Goal: Browse casually

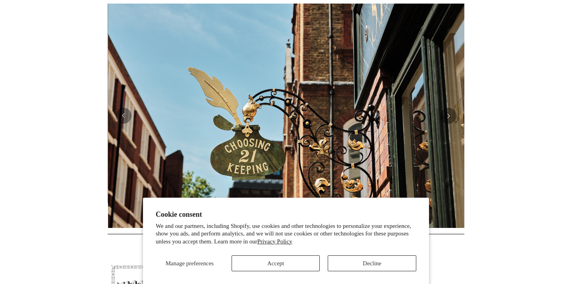
scroll to position [0, 357]
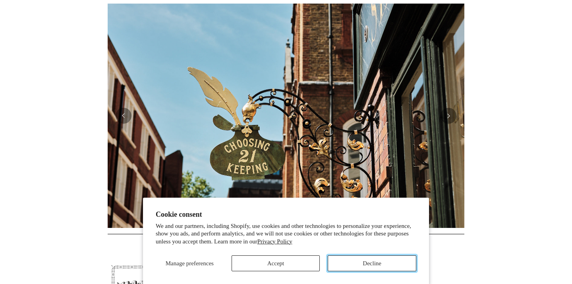
click at [400, 266] on button "Decline" at bounding box center [372, 263] width 89 height 16
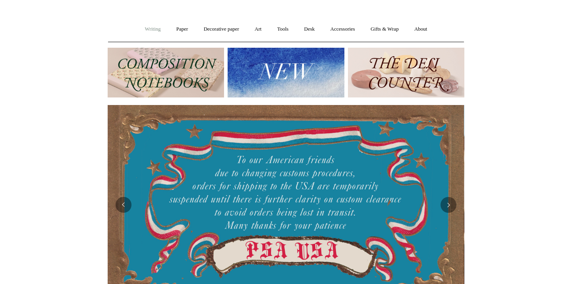
scroll to position [0, 0]
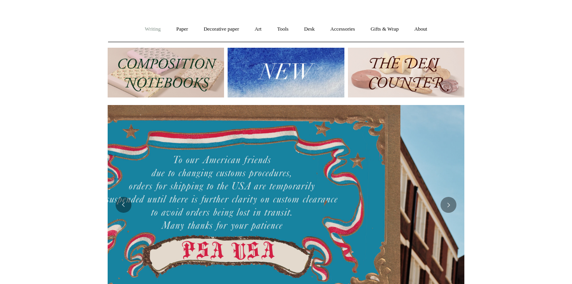
click at [147, 28] on link "Writing +" at bounding box center [153, 29] width 30 height 21
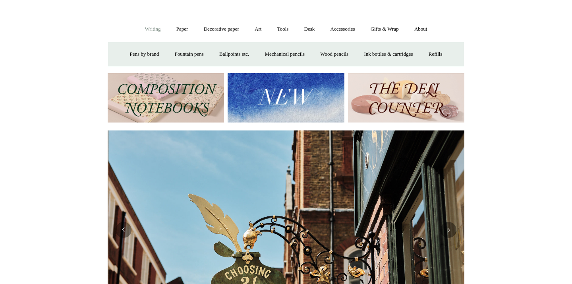
scroll to position [0, 357]
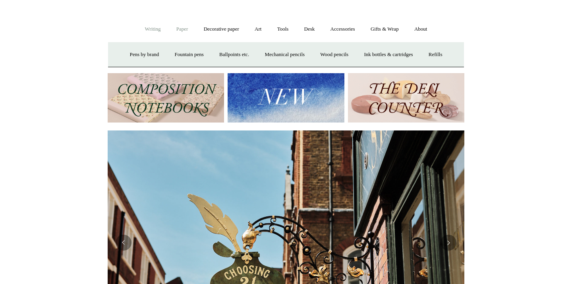
click at [190, 27] on link "Paper +" at bounding box center [182, 29] width 26 height 21
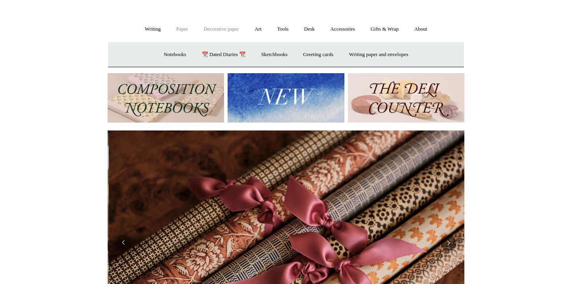
click at [225, 28] on link "Decorative paper +" at bounding box center [222, 29] width 50 height 21
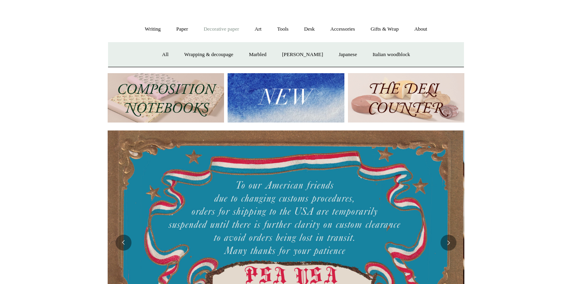
scroll to position [0, 0]
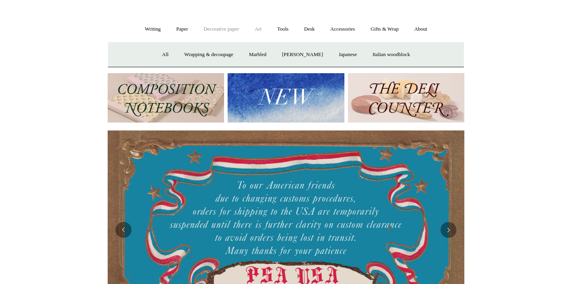
click at [259, 26] on link "Art +" at bounding box center [258, 29] width 21 height 21
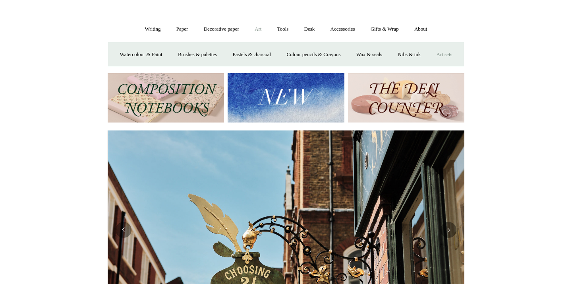
scroll to position [0, 357]
click at [283, 34] on link "Tools +" at bounding box center [283, 29] width 26 height 21
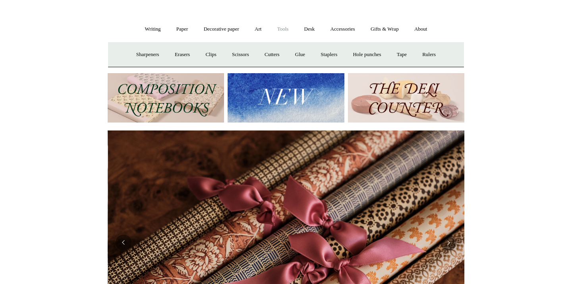
scroll to position [0, 714]
click at [303, 33] on link "Desk +" at bounding box center [309, 29] width 25 height 21
click at [346, 29] on link "Accessories +" at bounding box center [342, 29] width 39 height 21
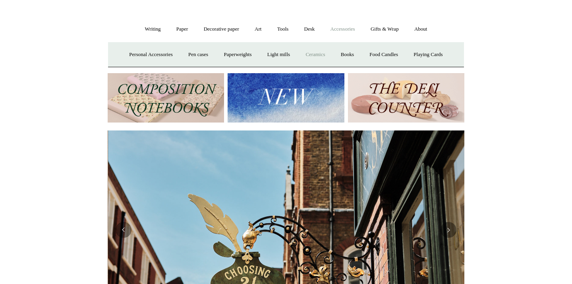
scroll to position [0, 357]
click at [323, 56] on link "Ceramics +" at bounding box center [315, 54] width 34 height 21
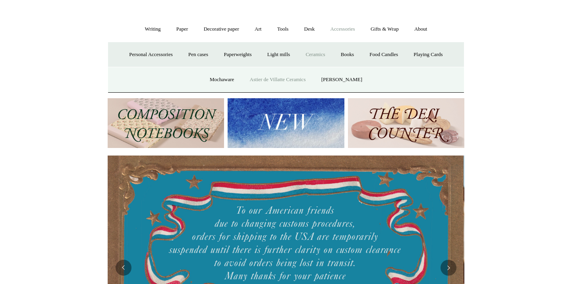
scroll to position [0, 0]
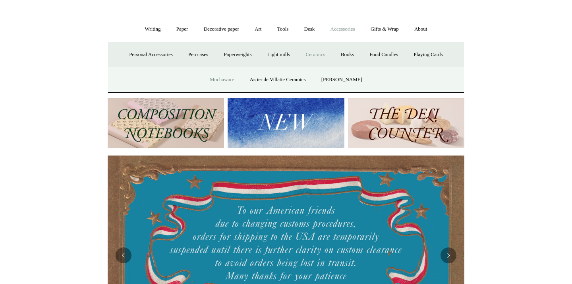
click at [227, 81] on link "Mochaware" at bounding box center [222, 79] width 39 height 21
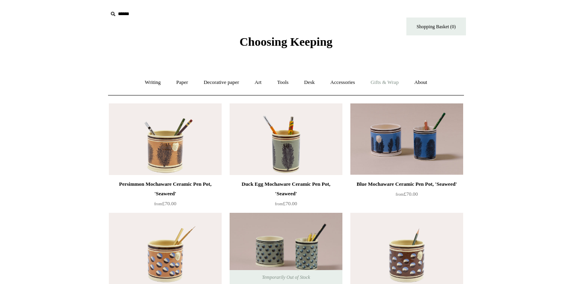
click at [385, 81] on link "Gifts & Wrap +" at bounding box center [385, 82] width 43 height 21
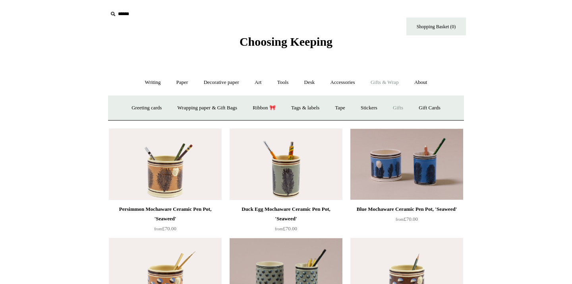
click at [409, 105] on link "Gifts +" at bounding box center [398, 107] width 25 height 21
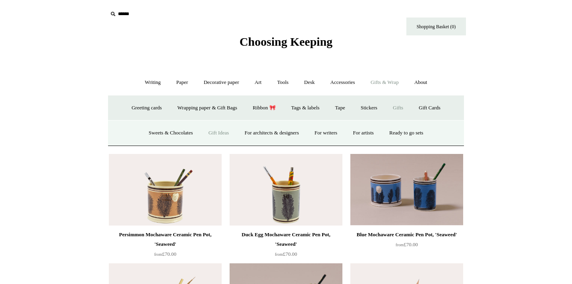
click at [225, 130] on link "Gift Ideas" at bounding box center [218, 132] width 35 height 21
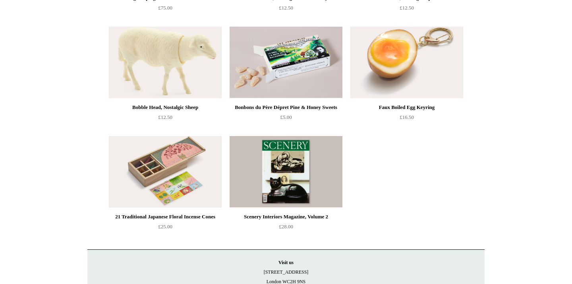
scroll to position [515, 0]
